Goal: Use online tool/utility: Utilize a website feature to perform a specific function

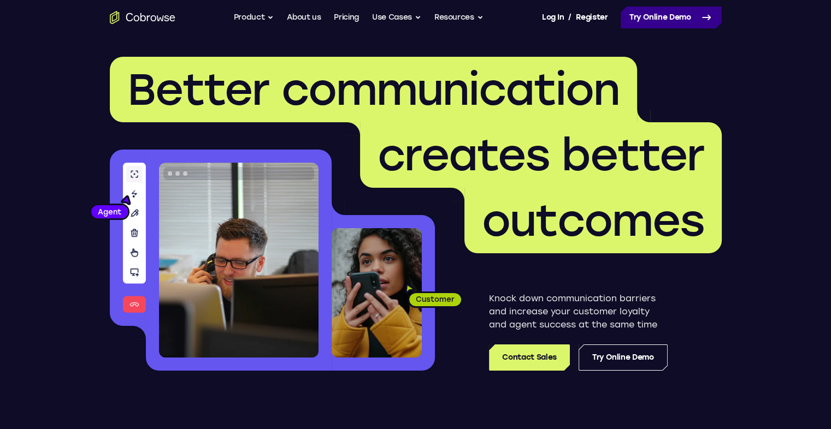
click at [669, 13] on link "Try Online Demo" at bounding box center [670, 18] width 101 height 22
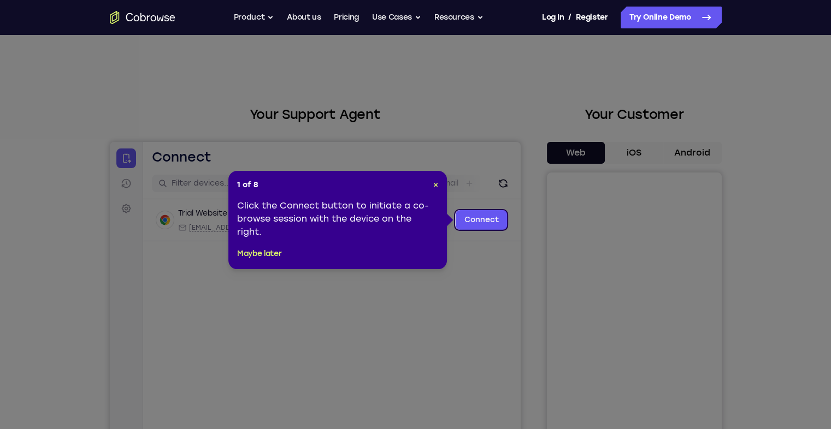
click at [433, 184] on span "×" at bounding box center [435, 184] width 5 height 9
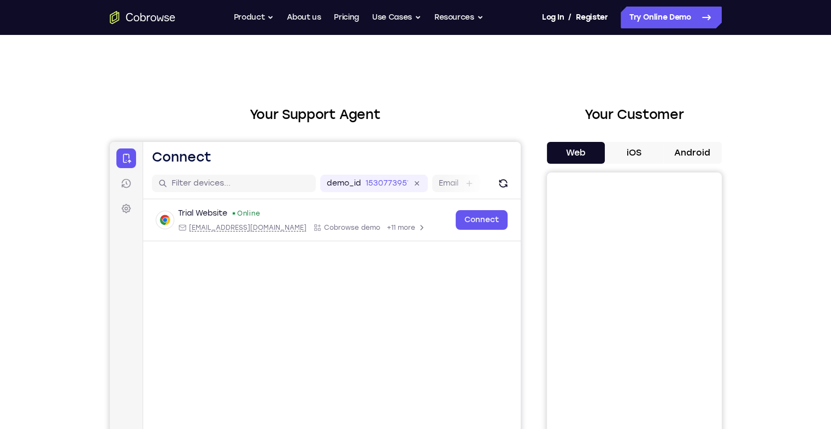
click at [678, 152] on button "Android" at bounding box center [692, 153] width 58 height 22
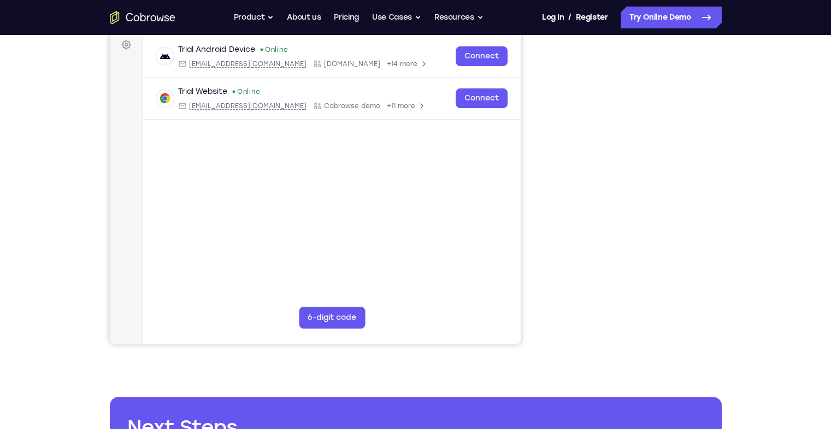
scroll to position [55, 0]
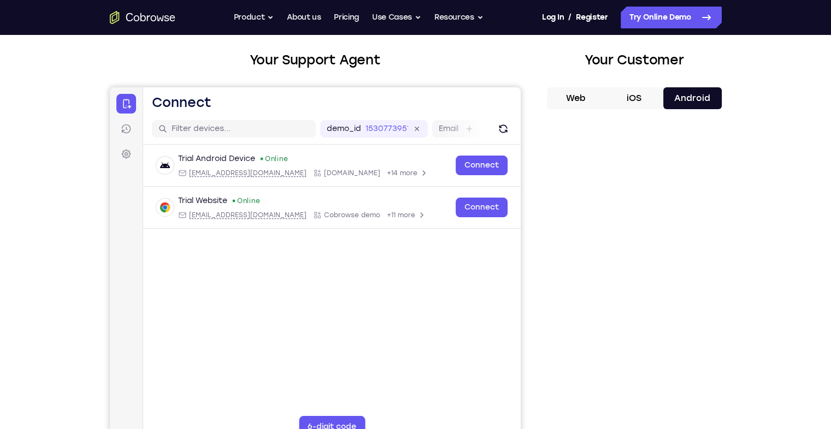
click at [631, 102] on button "iOS" at bounding box center [634, 98] width 58 height 22
click at [690, 96] on button "Android" at bounding box center [692, 98] width 58 height 22
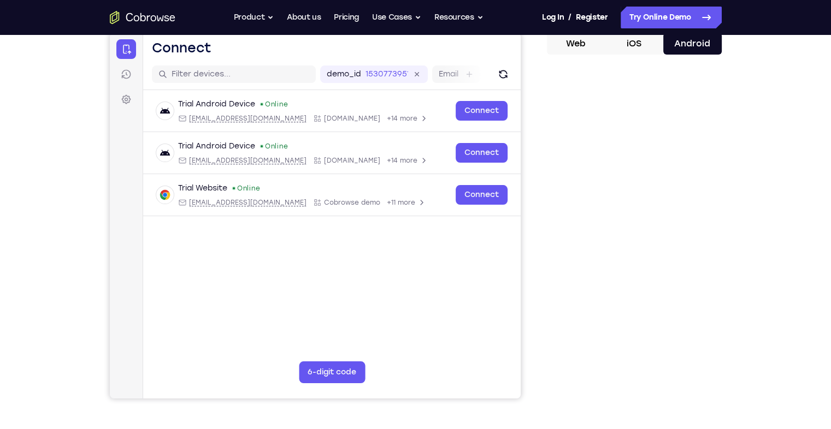
scroll to position [164, 0]
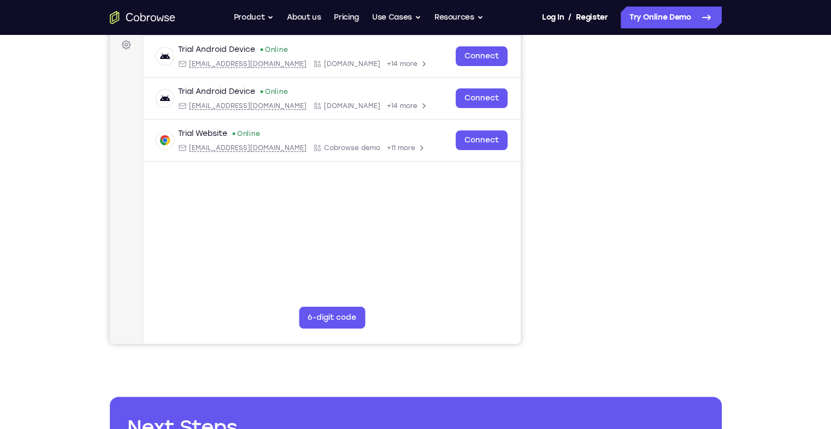
click at [725, 145] on div "Your Support Agent Your Customer Web iOS Android Next Steps We’d be happy to gi…" at bounding box center [415, 231] width 699 height 720
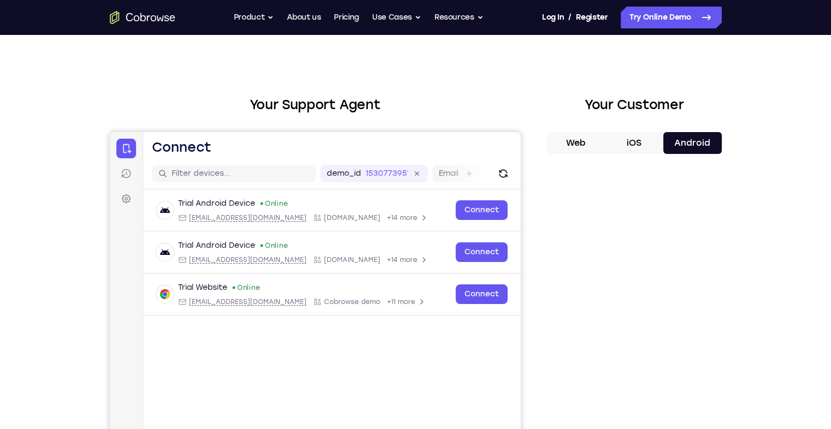
scroll to position [0, 0]
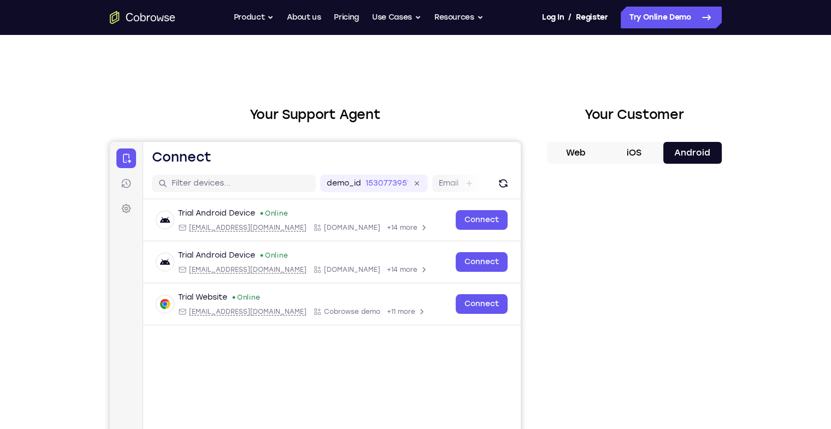
click at [632, 149] on button "iOS" at bounding box center [634, 153] width 58 height 22
click at [673, 155] on button "Android" at bounding box center [692, 153] width 58 height 22
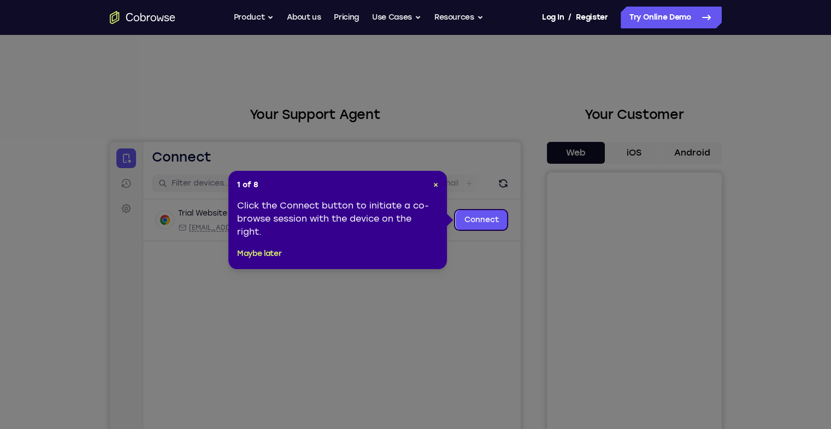
click at [472, 257] on icon at bounding box center [419, 214] width 839 height 429
click at [434, 187] on span "×" at bounding box center [435, 184] width 5 height 9
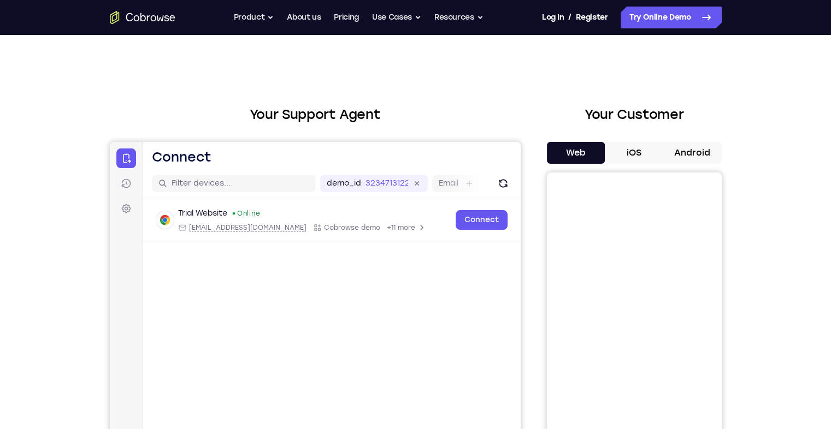
click at [676, 158] on button "Android" at bounding box center [692, 153] width 58 height 22
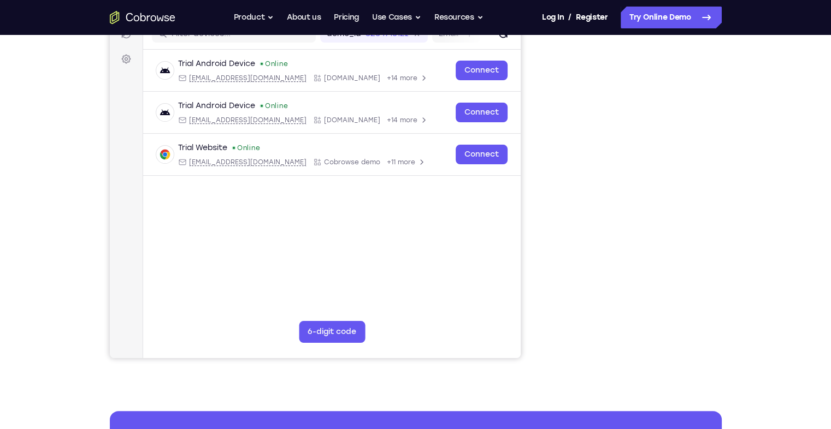
scroll to position [109, 0]
